Goal: Task Accomplishment & Management: Use online tool/utility

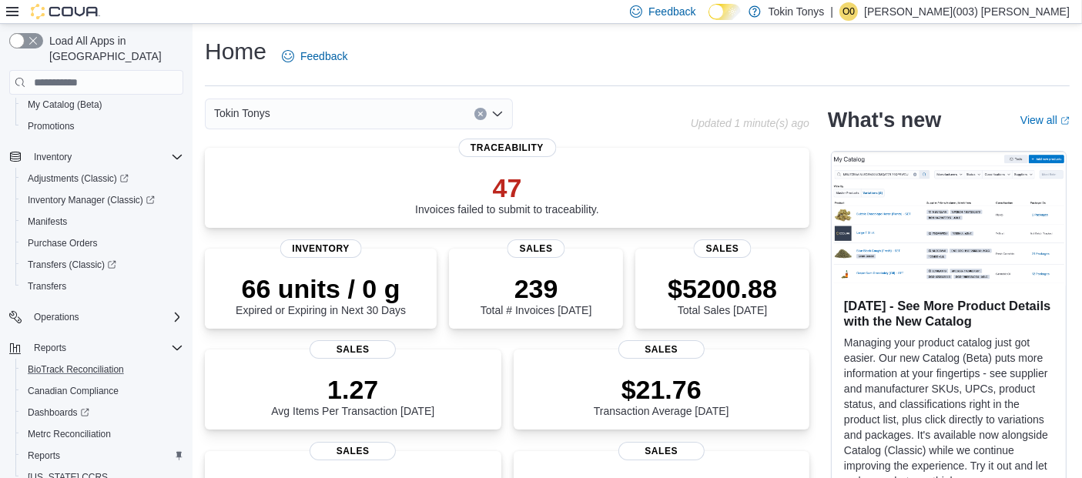
scroll to position [289, 0]
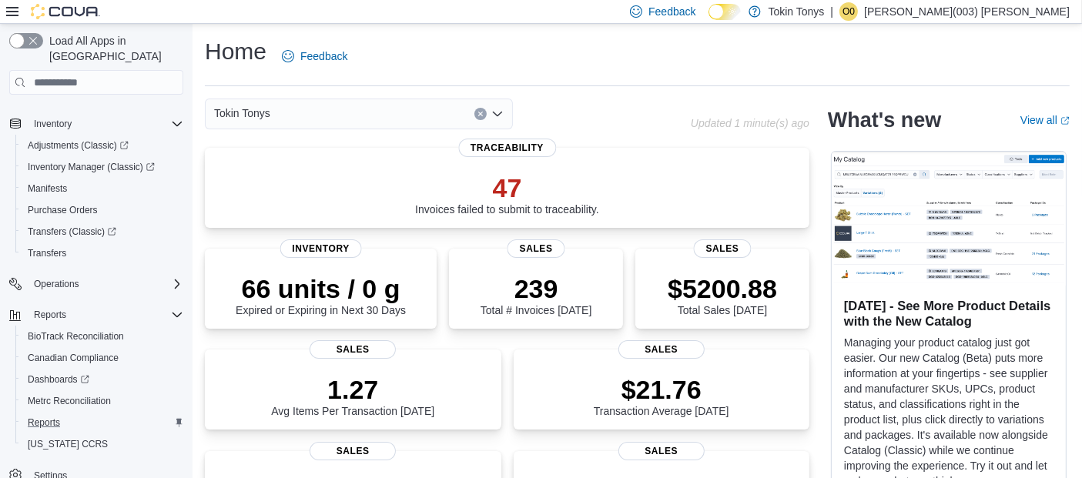
click at [79, 413] on div "Reports" at bounding box center [103, 422] width 162 height 18
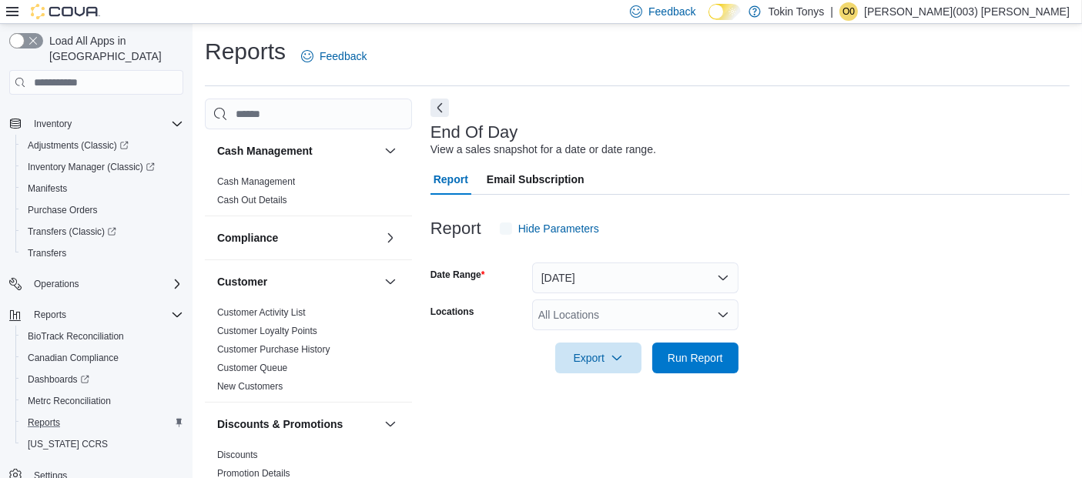
scroll to position [22, 0]
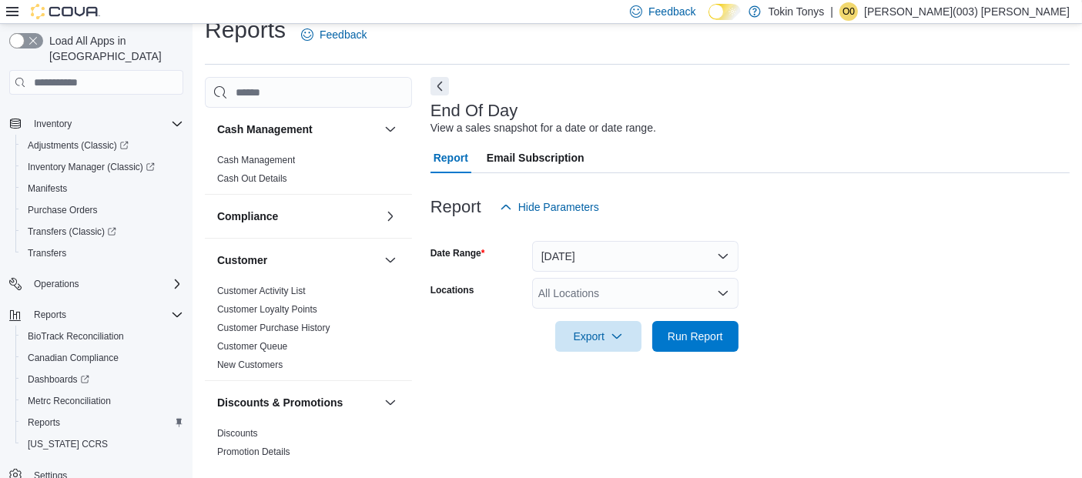
click at [694, 355] on div at bounding box center [749, 361] width 639 height 18
click at [696, 352] on div at bounding box center [749, 361] width 639 height 18
click at [699, 339] on span "Run Report" at bounding box center [694, 335] width 55 height 15
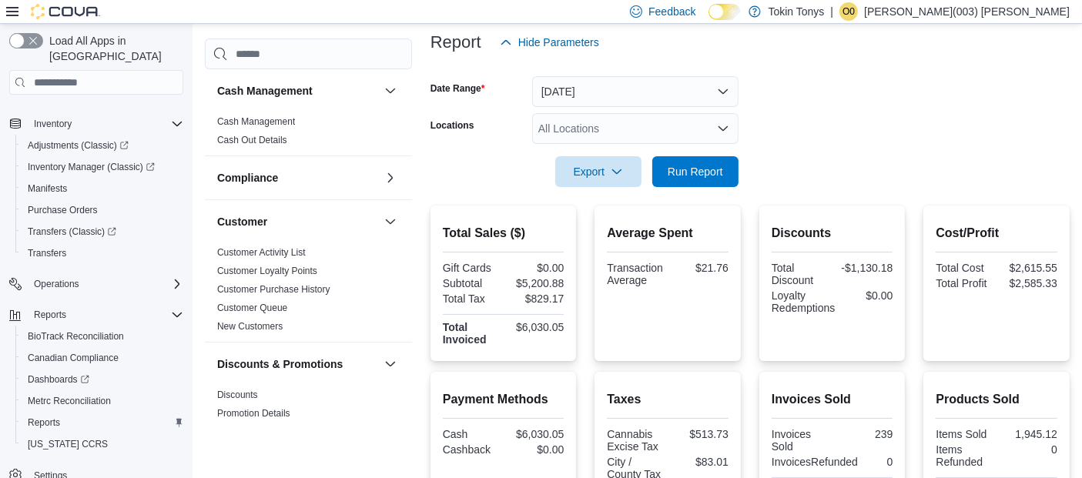
scroll to position [193, 0]
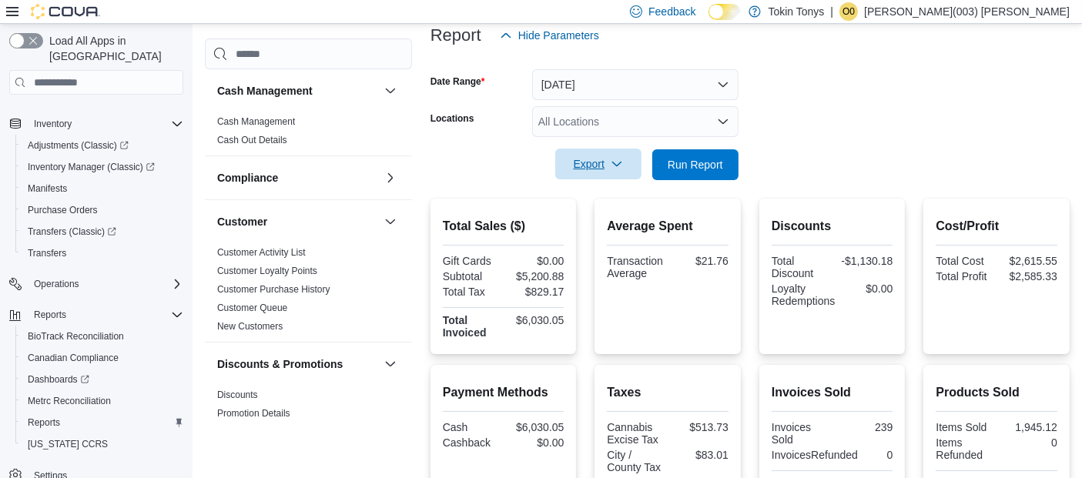
click at [578, 168] on span "Export" at bounding box center [598, 164] width 68 height 31
click at [585, 232] on button "Export to Pdf" at bounding box center [601, 226] width 88 height 31
